Goal: Task Accomplishment & Management: Manage account settings

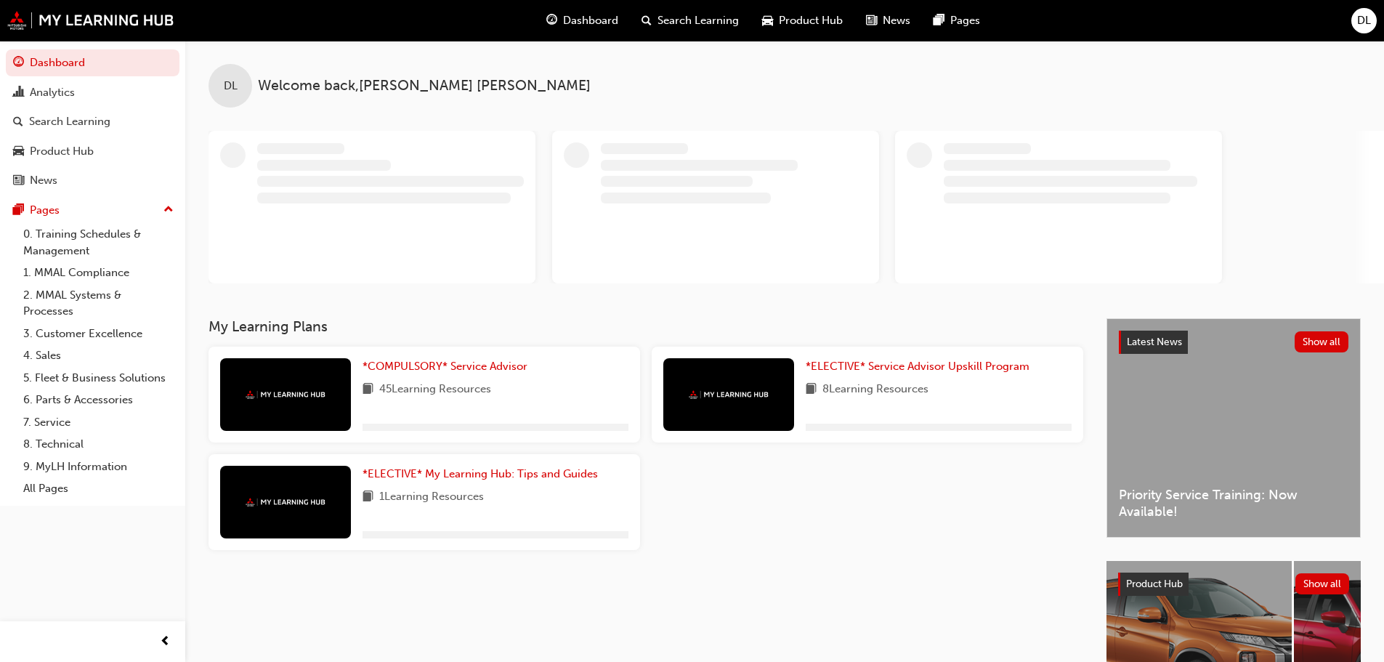
click at [1367, 28] on span "DL" at bounding box center [1364, 20] width 14 height 17
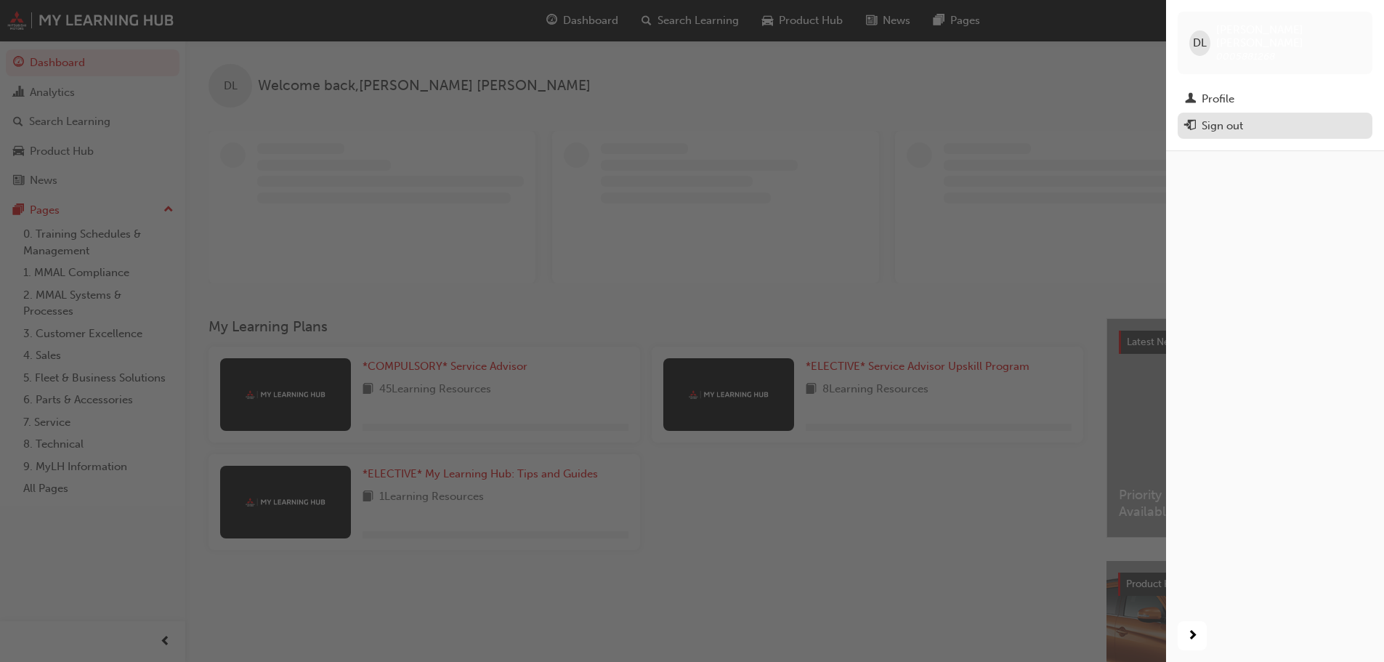
click at [1296, 124] on button "Sign out" at bounding box center [1275, 126] width 195 height 27
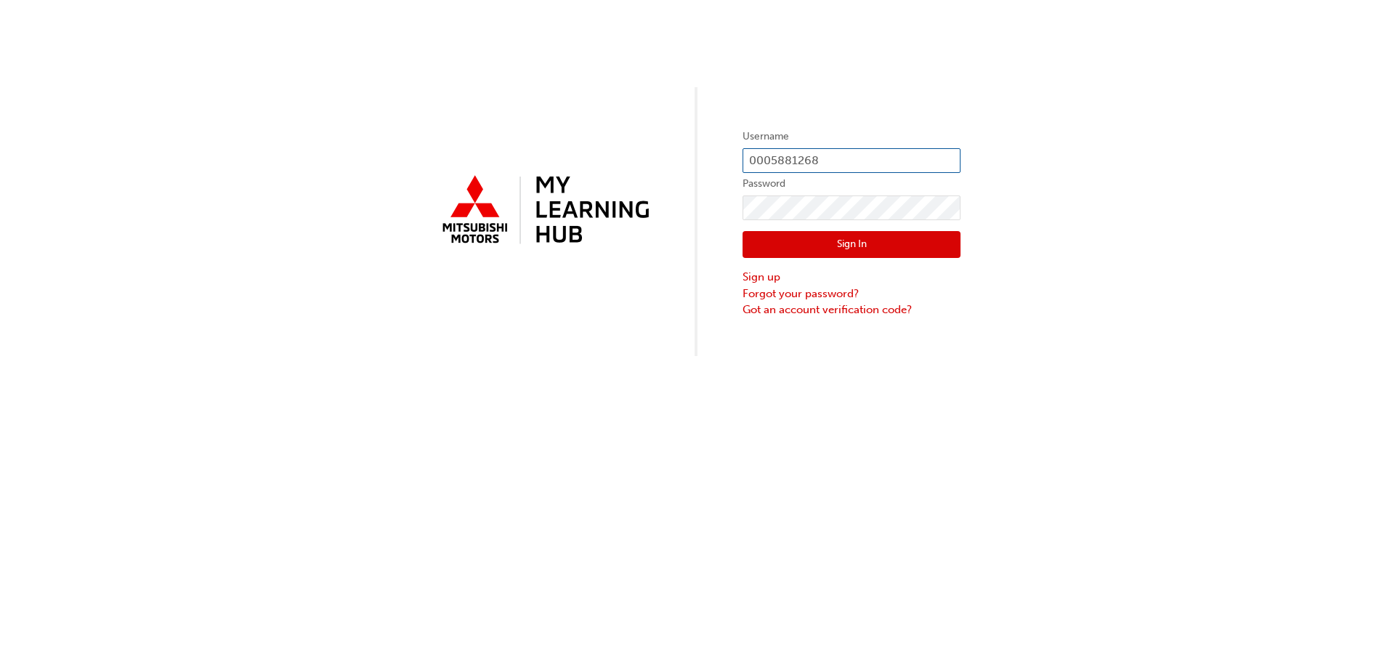
click at [850, 160] on input "0005881268" at bounding box center [852, 160] width 218 height 25
type input "0005881283"
click at [865, 248] on button "Sign In" at bounding box center [852, 245] width 218 height 28
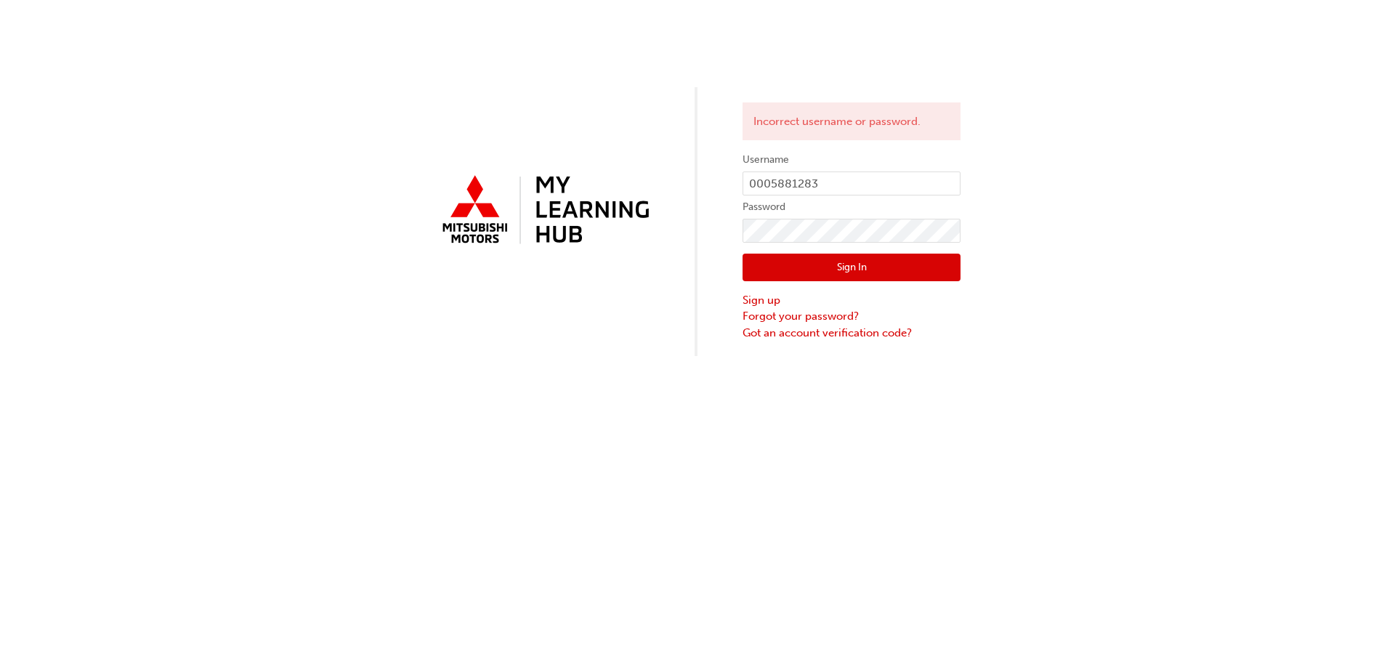
click at [859, 170] on form "Username 0005881283 Password Sign In Sign up Forgot your password? Got an accou…" at bounding box center [852, 246] width 218 height 190
click at [859, 182] on input "0005881283" at bounding box center [852, 183] width 218 height 25
type input "0005001982"
click at [873, 270] on button "Sign In" at bounding box center [852, 268] width 218 height 28
